Goal: Task Accomplishment & Management: Manage account settings

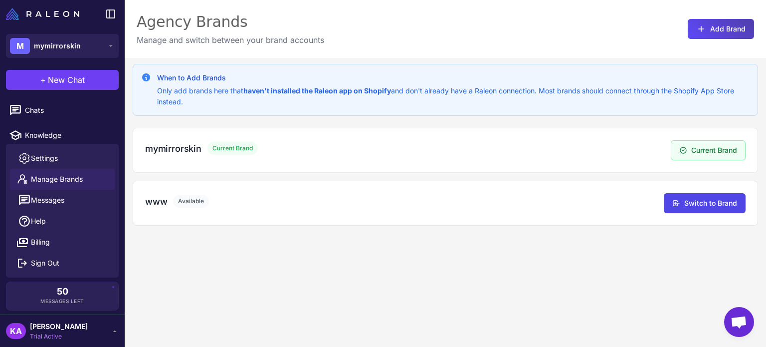
scroll to position [17, 0]
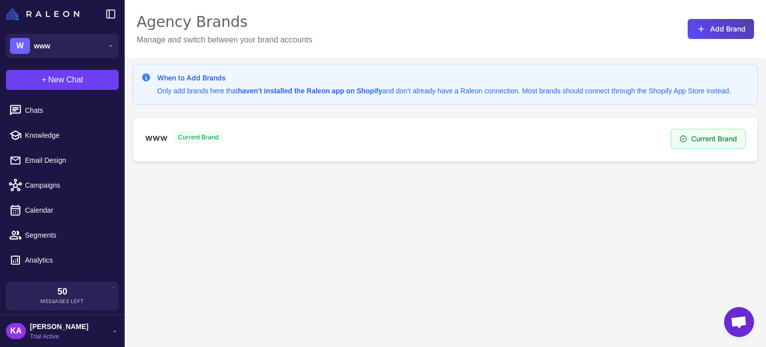
click at [221, 141] on div "Current Brand" at bounding box center [198, 137] width 50 height 13
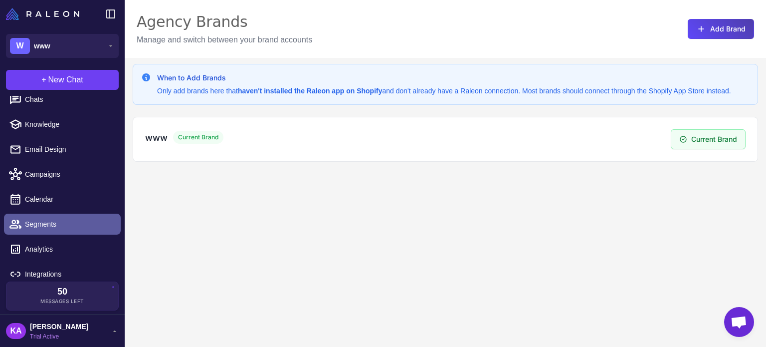
scroll to position [17, 0]
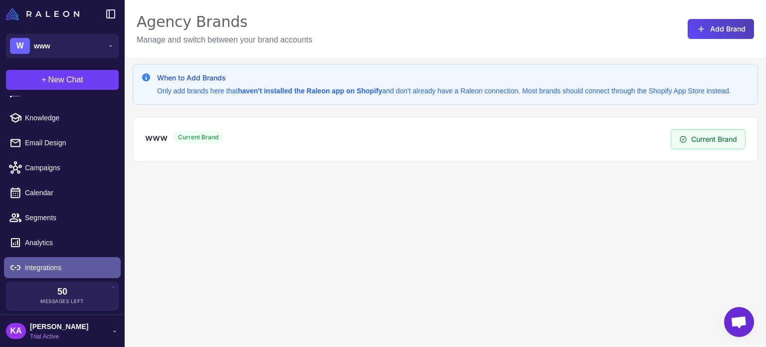
click at [45, 266] on span "Integrations" at bounding box center [69, 267] width 88 height 11
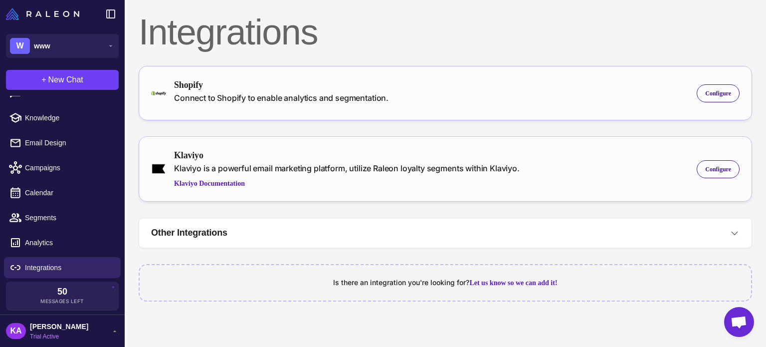
click at [251, 319] on content "Integrations Shopify Connect to Shopify to enable analytics and segmentation. C…" at bounding box center [445, 173] width 641 height 347
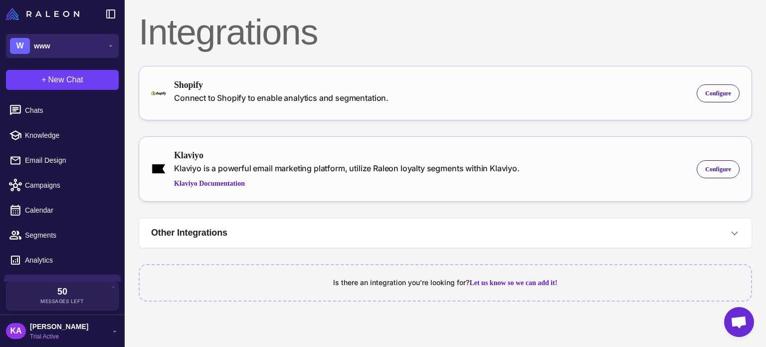
click at [113, 44] on icon at bounding box center [111, 46] width 8 height 8
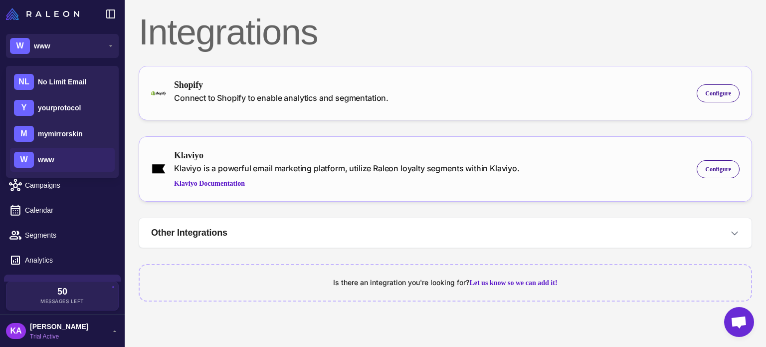
drag, startPoint x: 63, startPoint y: 159, endPoint x: 353, endPoint y: 210, distance: 294.1
click at [353, 210] on div "Integrations Shopify Connect to Shopify to enable analytics and segmentation. C…" at bounding box center [445, 159] width 641 height 319
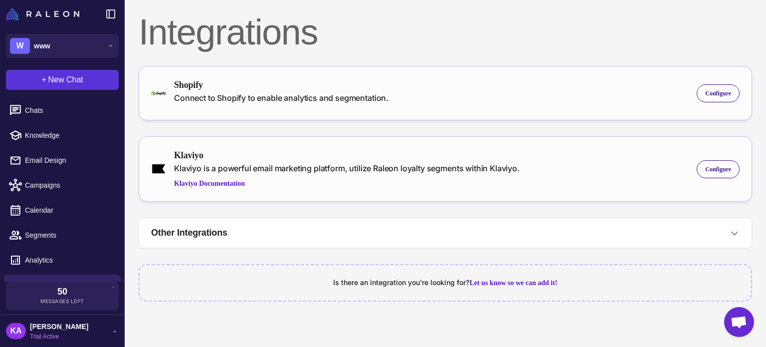
click at [56, 73] on button "+ New Chat" at bounding box center [62, 80] width 113 height 20
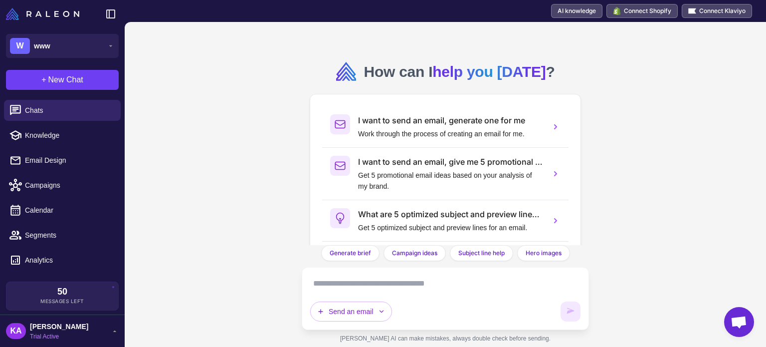
click at [714, 132] on div "How can I help you [DATE] ? I want to send an email, generate one for me Work t…" at bounding box center [445, 184] width 641 height 325
click at [261, 165] on div "How can I help you [DATE] ? I want to send an email, generate one for me Work t…" at bounding box center [445, 184] width 641 height 325
click at [29, 9] on img at bounding box center [42, 14] width 73 height 12
click at [105, 11] on icon at bounding box center [111, 14] width 12 height 12
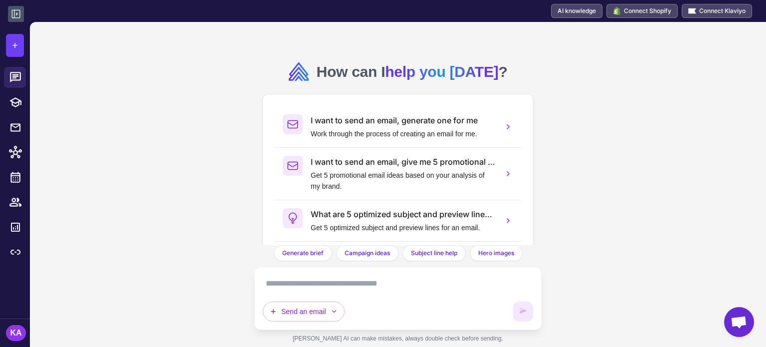
click at [18, 15] on icon at bounding box center [16, 14] width 12 height 12
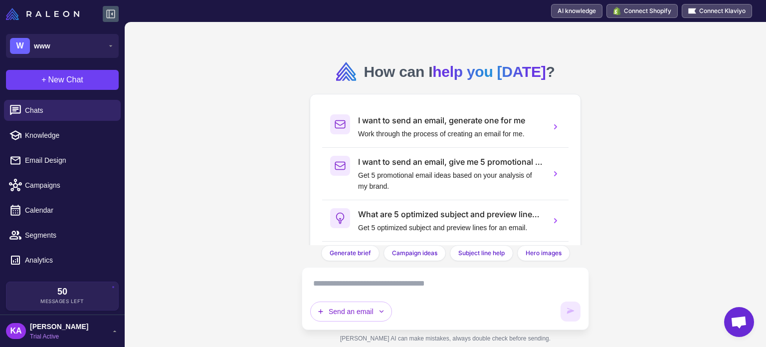
click at [52, 332] on span "Trial Active" at bounding box center [59, 336] width 58 height 9
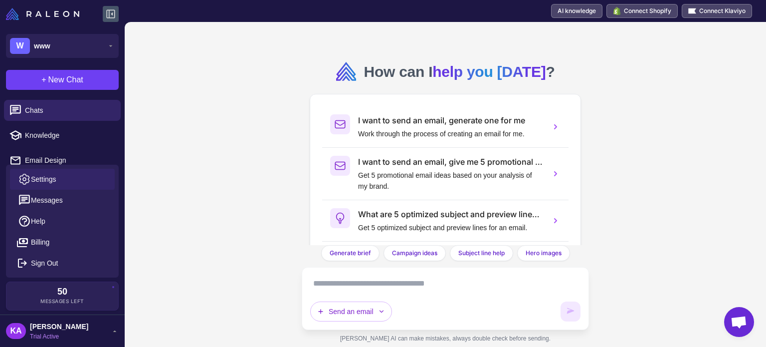
click at [59, 175] on link "Settings" at bounding box center [62, 179] width 105 height 21
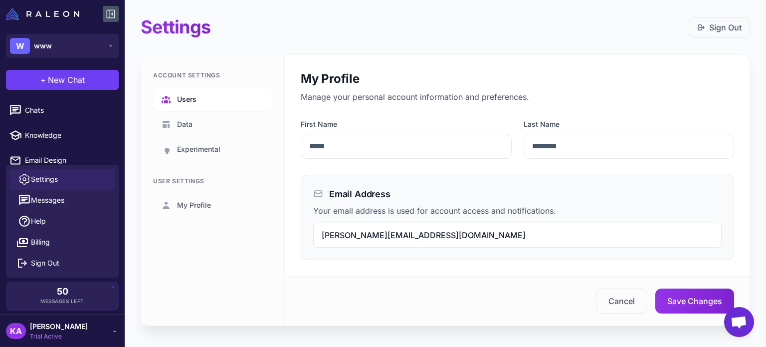
click at [181, 98] on span "Users" at bounding box center [186, 99] width 19 height 11
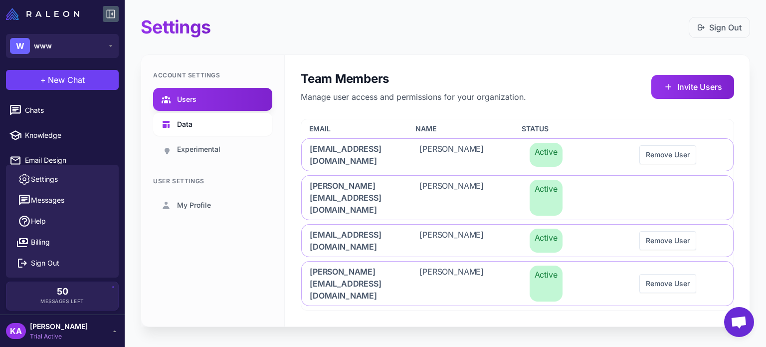
click at [182, 126] on span "Data" at bounding box center [184, 124] width 15 height 11
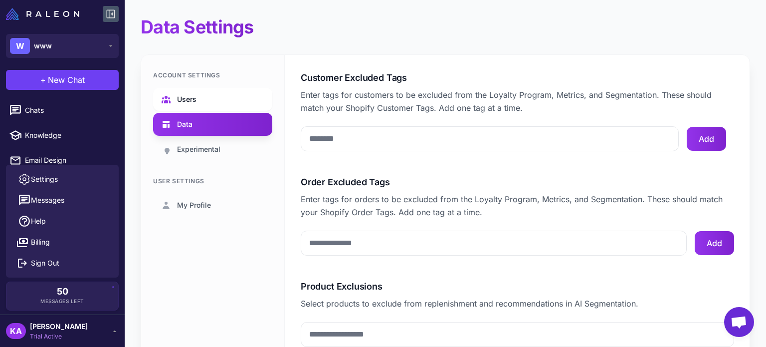
click at [189, 94] on span "Users" at bounding box center [186, 99] width 19 height 11
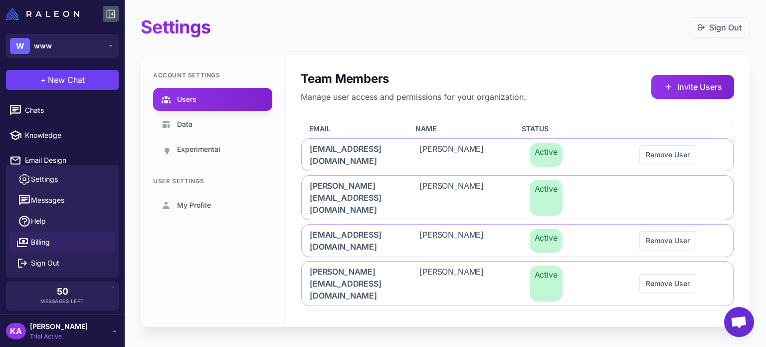
click at [42, 239] on span "Billing" at bounding box center [40, 241] width 19 height 11
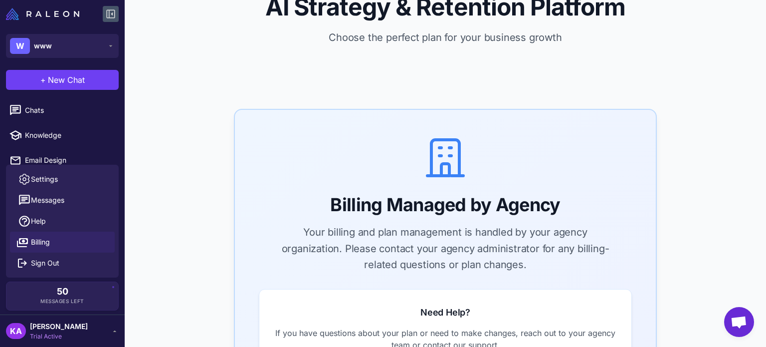
scroll to position [50, 0]
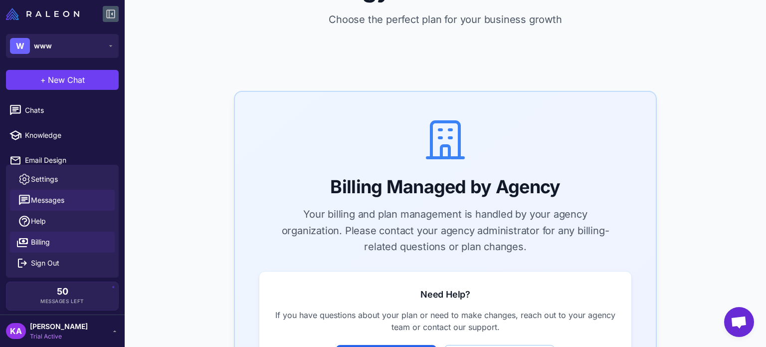
click at [52, 197] on span "Messages" at bounding box center [47, 199] width 33 height 11
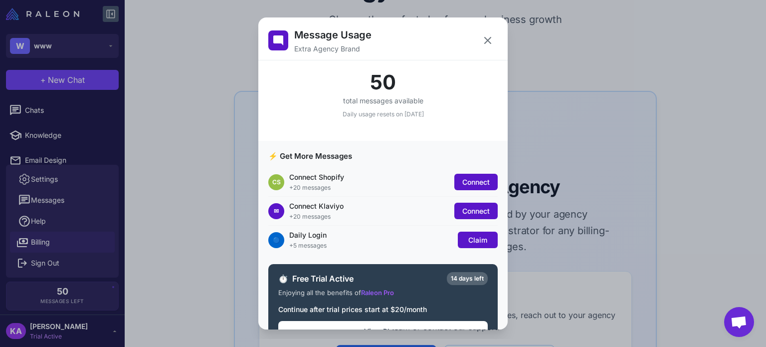
click at [62, 181] on div "Message Usage Extra Agency Brand 50 total messages available Daily usage resets…" at bounding box center [383, 173] width 766 height 331
click at [47, 177] on div "Message Usage Extra Agency Brand 50 total messages available Daily usage resets…" at bounding box center [383, 173] width 766 height 331
click at [177, 163] on div "Message Usage Extra Agency Brand 50 total messages available Daily usage resets…" at bounding box center [383, 173] width 766 height 331
click at [482, 35] on icon at bounding box center [488, 40] width 12 height 12
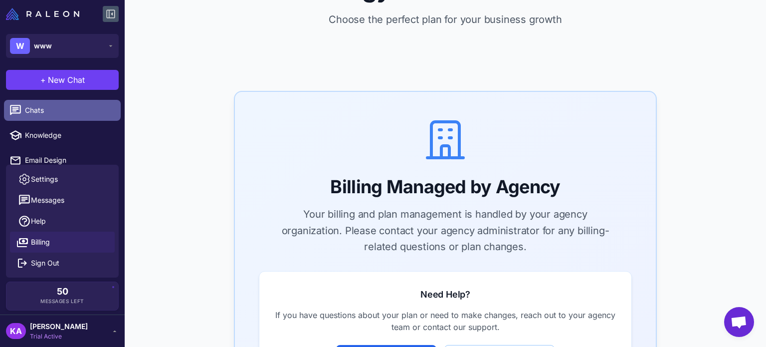
click at [46, 106] on span "Chats" at bounding box center [69, 110] width 88 height 11
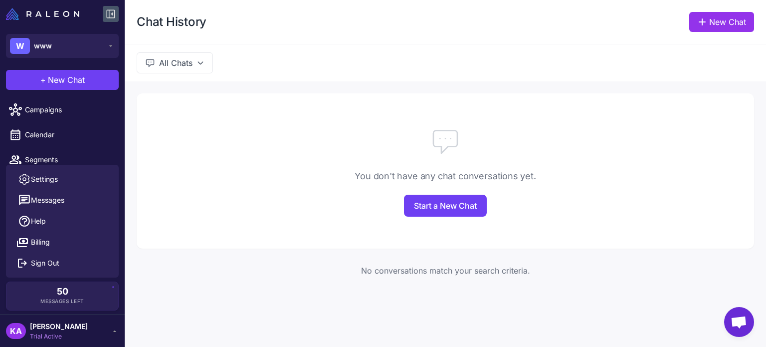
scroll to position [134, 0]
click at [45, 323] on span "[PERSON_NAME]" at bounding box center [59, 326] width 58 height 11
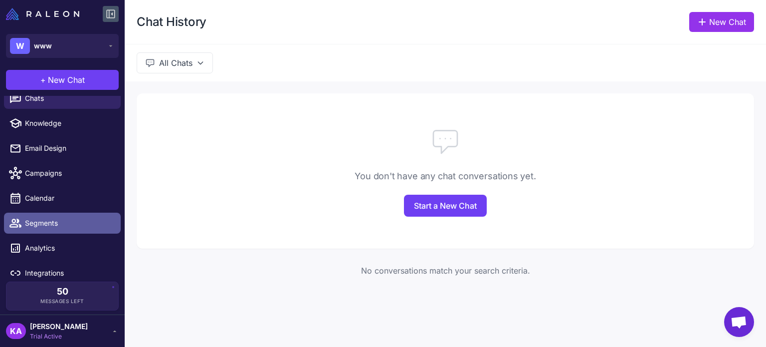
scroll to position [17, 0]
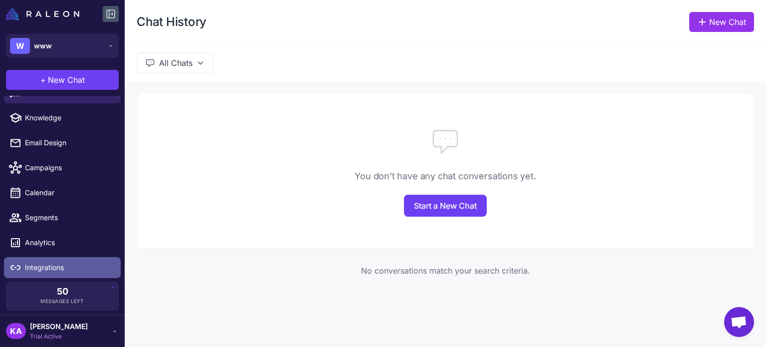
click at [57, 270] on span "Integrations" at bounding box center [69, 267] width 88 height 11
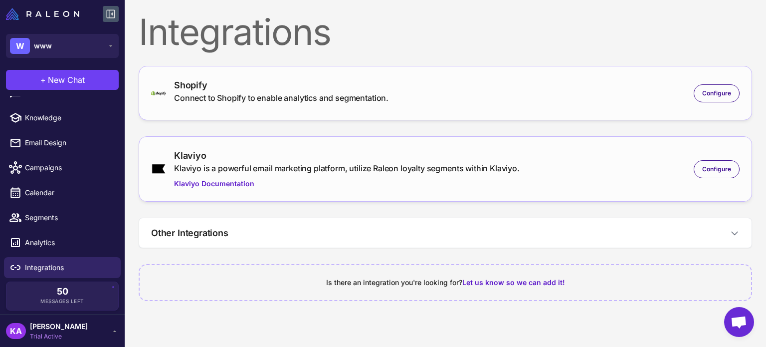
click at [50, 325] on span "[PERSON_NAME]" at bounding box center [59, 326] width 58 height 11
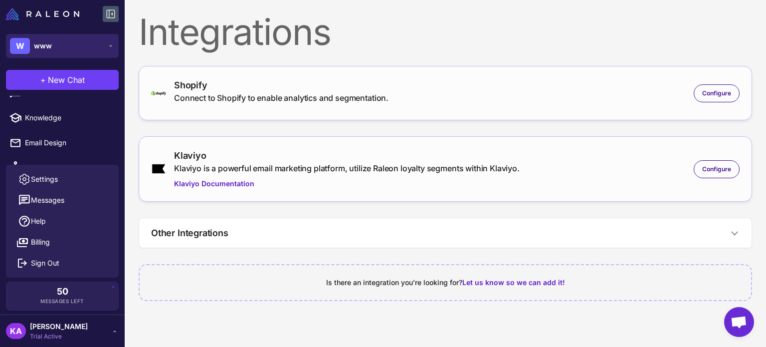
click at [45, 39] on div "W www" at bounding box center [31, 46] width 42 height 16
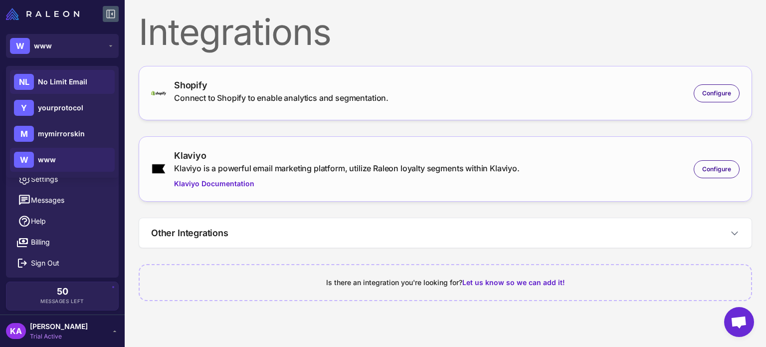
click at [47, 76] on span "No Limit Email" at bounding box center [62, 81] width 49 height 11
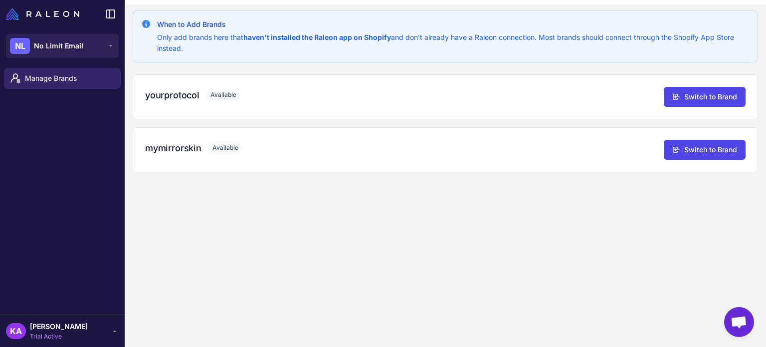
scroll to position [58, 0]
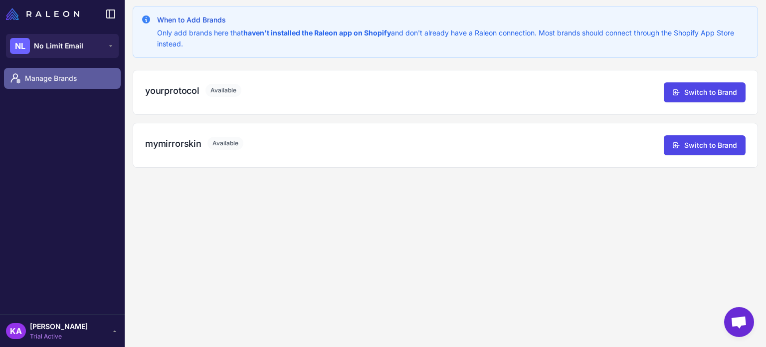
click at [55, 83] on span "Manage Brands" at bounding box center [69, 78] width 88 height 11
click at [70, 83] on span "Manage Brands" at bounding box center [69, 78] width 88 height 11
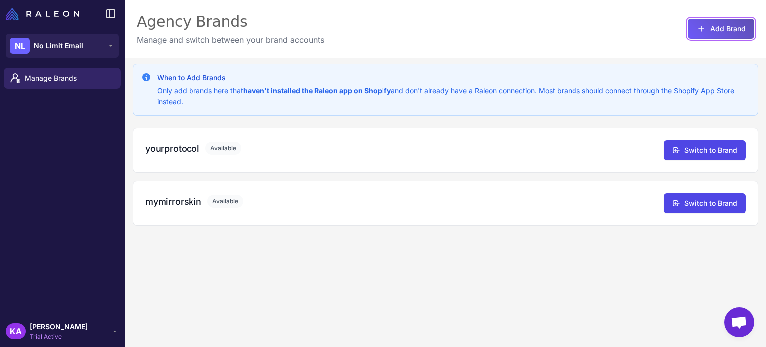
click at [722, 26] on button "Add Brand" at bounding box center [721, 29] width 66 height 20
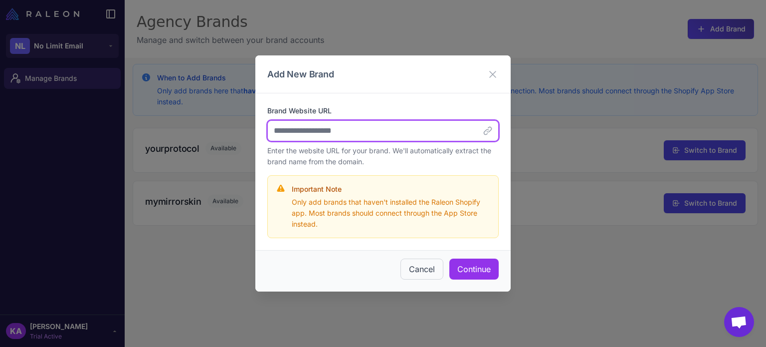
click at [339, 131] on input "Brand Website URL" at bounding box center [382, 130] width 231 height 21
paste input "**********"
type input "**********"
click at [304, 130] on input "**********" at bounding box center [382, 130] width 231 height 21
click at [372, 120] on input "**********" at bounding box center [382, 130] width 231 height 21
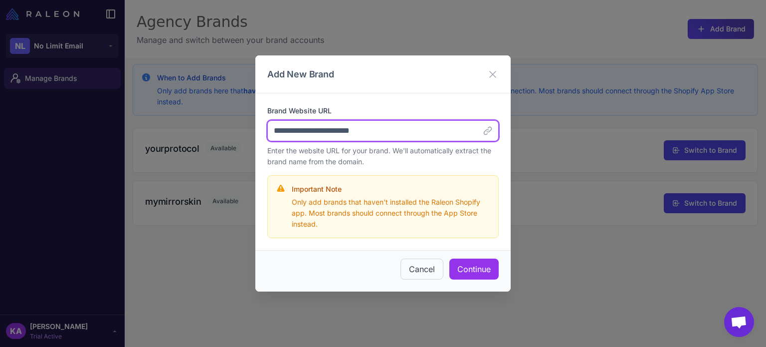
drag, startPoint x: 393, startPoint y: 133, endPoint x: 244, endPoint y: 133, distance: 148.6
click at [244, 133] on div "**********" at bounding box center [383, 173] width 766 height 347
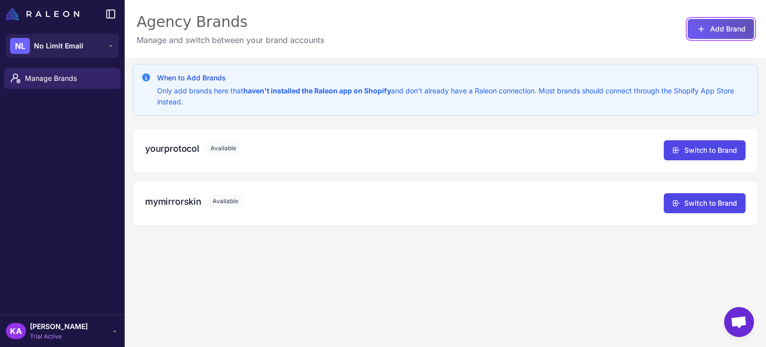
click at [721, 31] on button "Add Brand" at bounding box center [721, 29] width 66 height 20
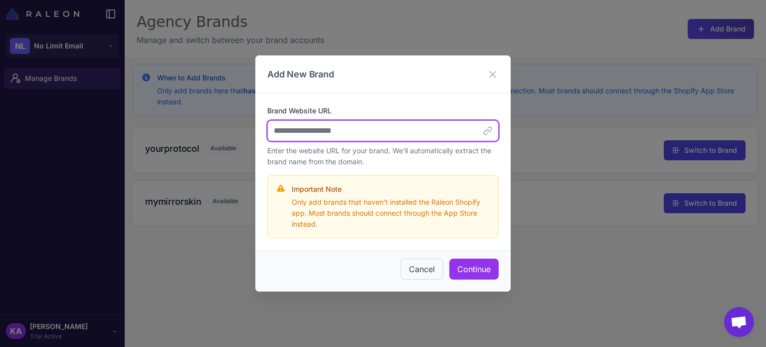
click at [312, 135] on input "Brand Website URL" at bounding box center [382, 130] width 231 height 21
paste input "**********"
type input "**********"
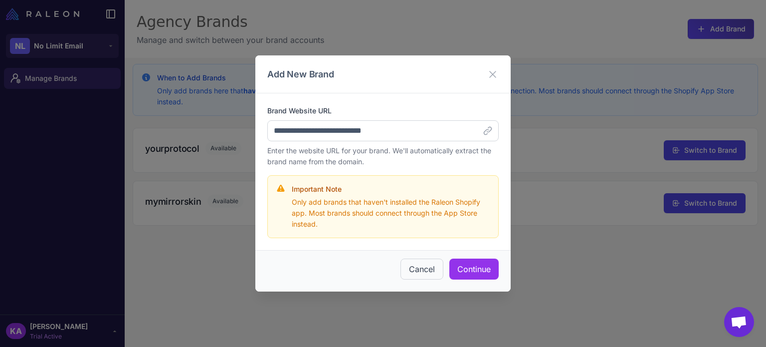
click at [483, 282] on div "Cancel Continue" at bounding box center [382, 270] width 255 height 41
click at [476, 269] on button "Continue" at bounding box center [473, 268] width 49 height 21
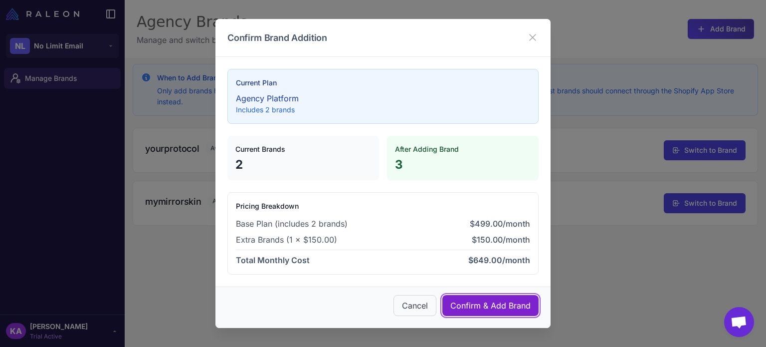
click at [464, 303] on button "Confirm & Add Brand" at bounding box center [490, 305] width 96 height 21
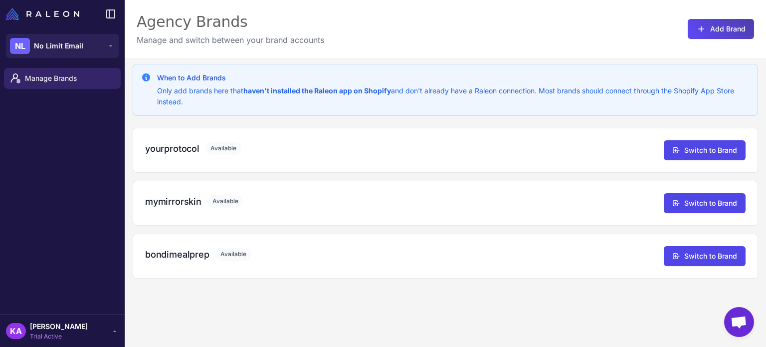
click at [291, 294] on div "When to Add Brands Only add brands here that haven't installed the Raleon app o…" at bounding box center [445, 231] width 641 height 347
click at [94, 44] on button "NL No Limit Email" at bounding box center [62, 46] width 113 height 24
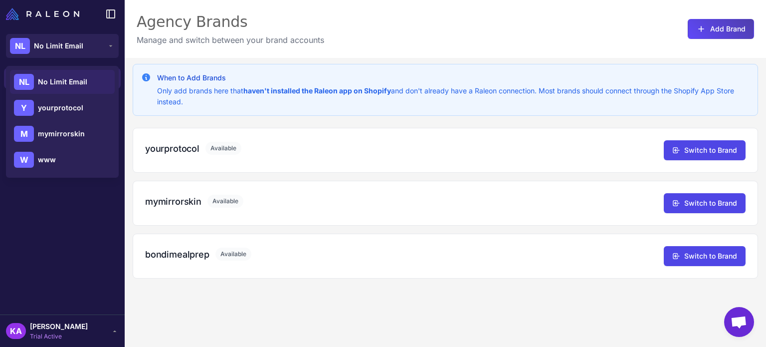
click at [267, 278] on div "When to Add Brands Only add brands here that haven't installed the Raleon app o…" at bounding box center [445, 231] width 641 height 347
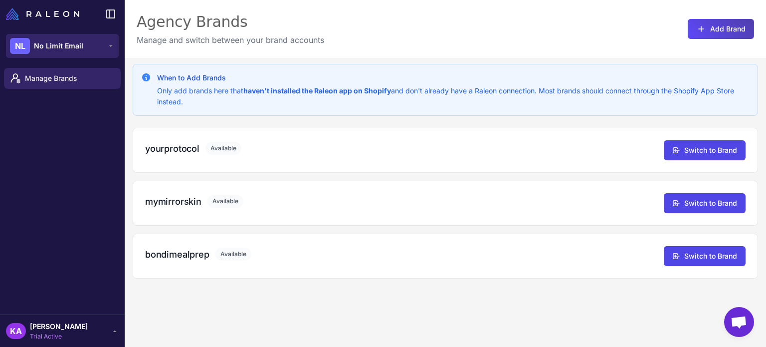
click at [85, 47] on button "NL No Limit Email" at bounding box center [62, 46] width 113 height 24
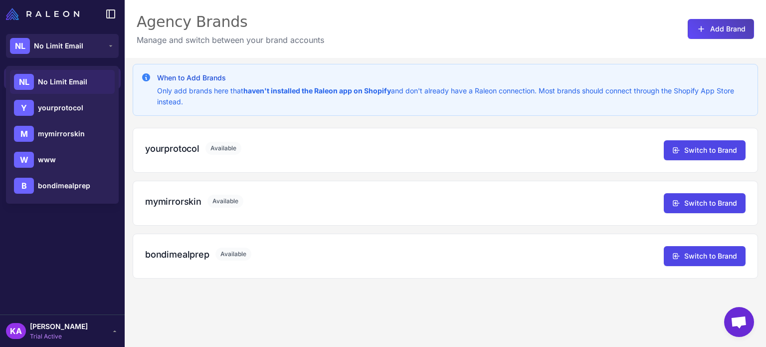
drag, startPoint x: 58, startPoint y: 158, endPoint x: 482, endPoint y: 311, distance: 450.9
click at [482, 311] on div "When to Add Brands Only add brands here that haven't installed the Raleon app o…" at bounding box center [445, 231] width 641 height 347
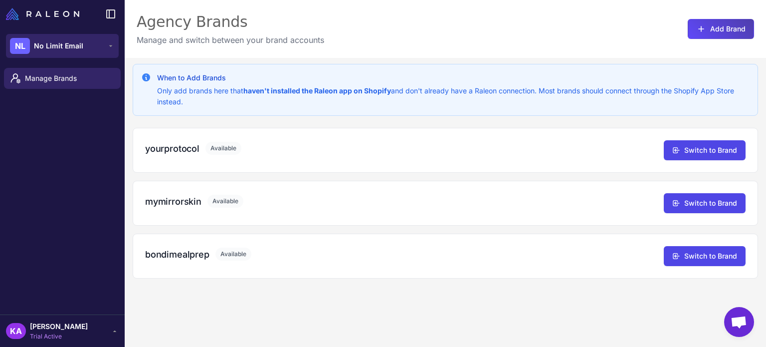
click at [74, 42] on span "No Limit Email" at bounding box center [58, 45] width 49 height 11
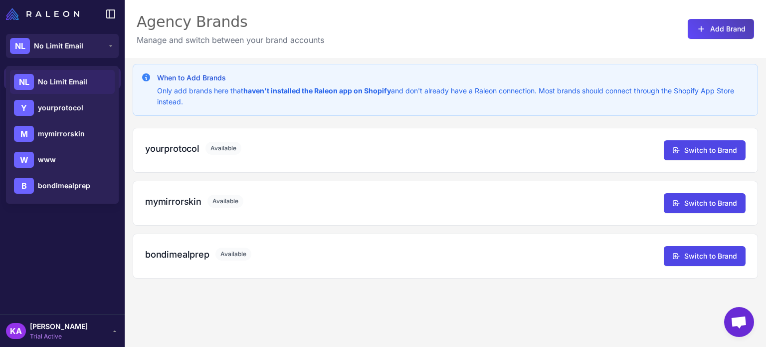
click at [418, 311] on div "When to Add Brands Only add brands here that haven't installed the Raleon app o…" at bounding box center [445, 231] width 641 height 347
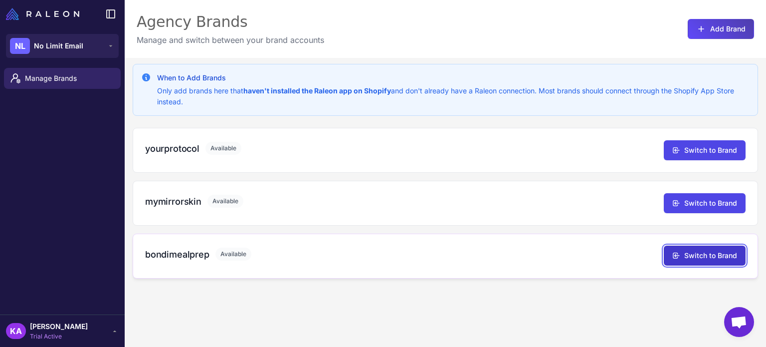
click at [707, 255] on button "Switch to Brand" at bounding box center [705, 255] width 82 height 20
